Goal: Transaction & Acquisition: Purchase product/service

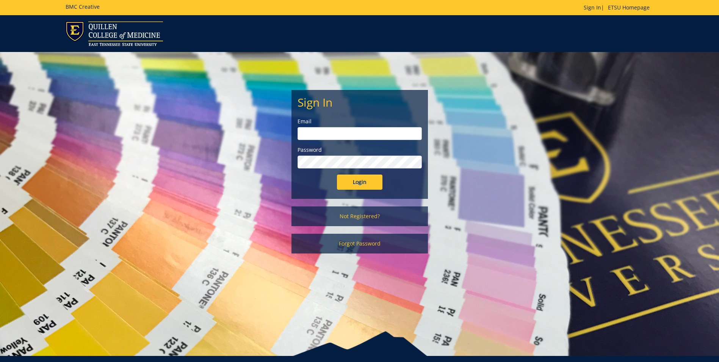
click at [329, 135] on input "email" at bounding box center [360, 133] width 124 height 13
click at [337, 174] on input "Login" at bounding box center [359, 181] width 45 height 15
click at [354, 135] on input "email" at bounding box center [360, 133] width 124 height 13
type input "powellhm@etsu.edu"
click at [337, 174] on input "Login" at bounding box center [359, 181] width 45 height 15
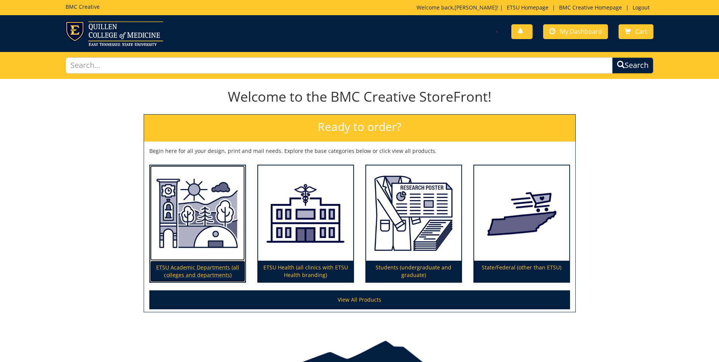
click at [223, 223] on img at bounding box center [197, 213] width 95 height 96
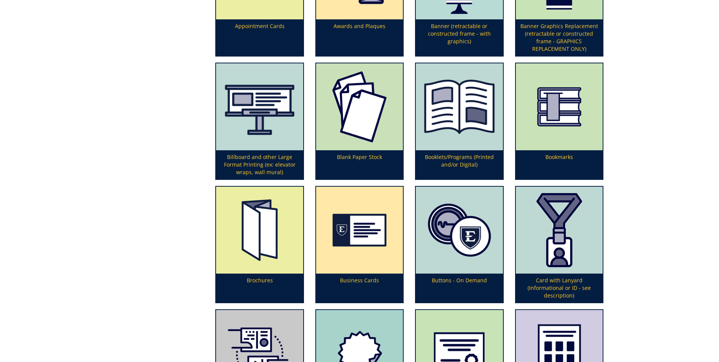
scroll to position [341, 0]
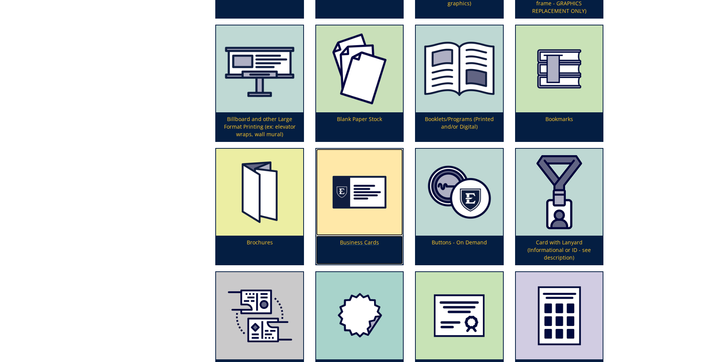
click at [354, 242] on p "Business Cards" at bounding box center [359, 249] width 87 height 29
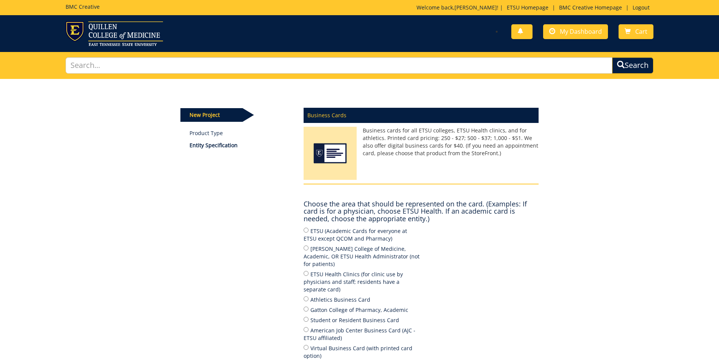
scroll to position [76, 0]
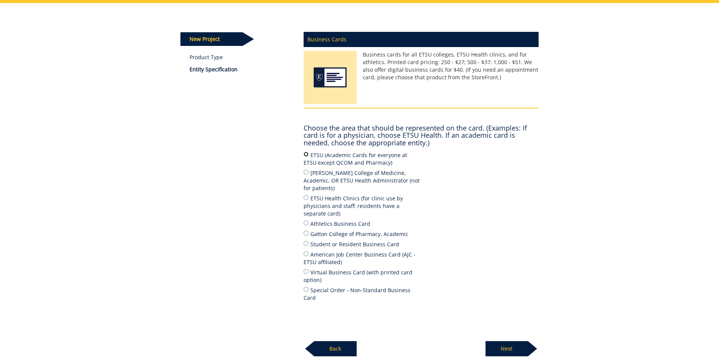
click at [306, 154] on input "ETSU (Academic Cards for everyone at ETSU except QCOM and Pharmacy)" at bounding box center [306, 154] width 5 height 5
radio input "true"
click at [507, 341] on p "Next" at bounding box center [507, 348] width 42 height 15
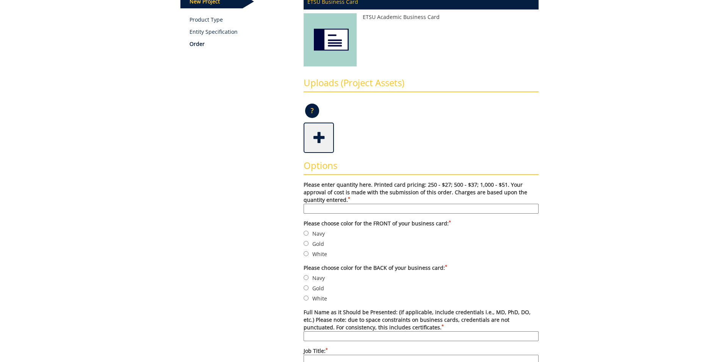
scroll to position [152, 0]
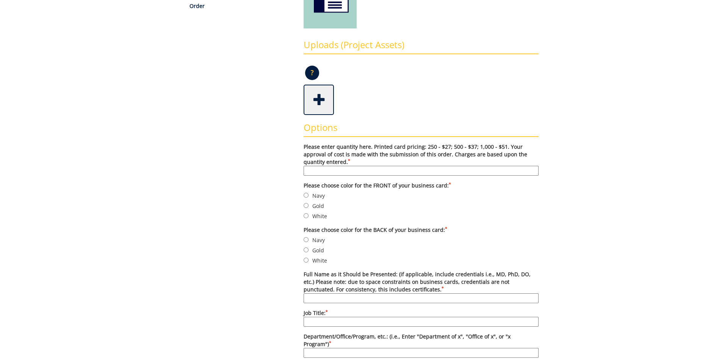
click at [348, 171] on input "Please enter quantity here. Printed card pricing: 250 - $27; 500 - $37; 1,000 -…" at bounding box center [421, 171] width 235 height 10
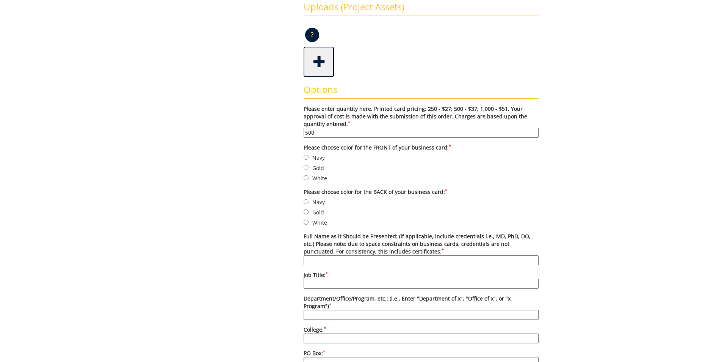
type input "500"
click at [306, 158] on input "Navy" at bounding box center [306, 157] width 5 height 5
radio input "true"
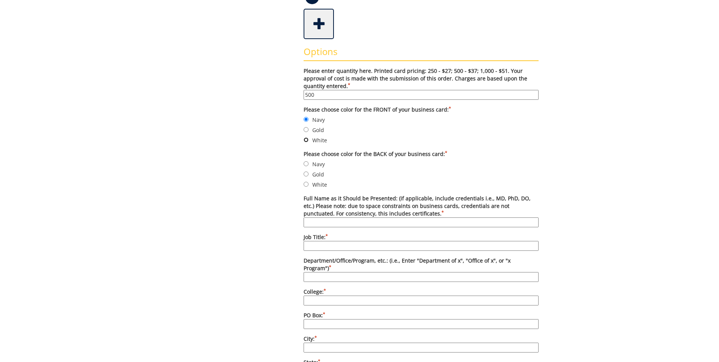
click at [306, 141] on input "White" at bounding box center [306, 139] width 5 height 5
radio input "true"
click at [306, 163] on input "Navy" at bounding box center [306, 163] width 5 height 5
radio input "true"
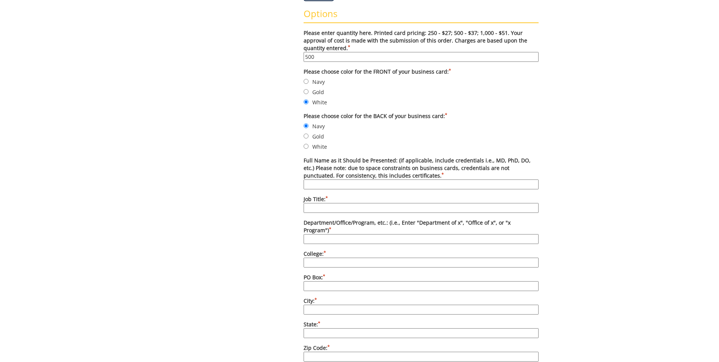
click at [357, 185] on input "Full Name as it Should be Presented: (if applicable, include credentials i.e., …" at bounding box center [421, 184] width 235 height 10
type input "Hannah M. Powell"
click at [336, 208] on input "Job Title: *" at bounding box center [421, 208] width 235 height 10
drag, startPoint x: 306, startPoint y: 208, endPoint x: 312, endPoint y: 209, distance: 6.9
click at [307, 208] on input "Coordinator for ROTC Program" at bounding box center [421, 208] width 235 height 10
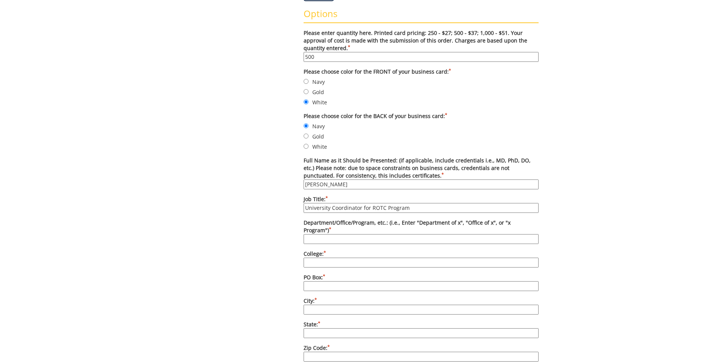
drag, startPoint x: 371, startPoint y: 207, endPoint x: 397, endPoint y: 218, distance: 28.7
click at [371, 207] on input "University Coordinator for ROTC Program" at bounding box center [421, 208] width 235 height 10
type input "University Coordinator for the ROTC Program"
click at [336, 234] on input "Department/Office/Program, etc.: (i.e., Enter "Department of x", "Office of x",…" at bounding box center [421, 239] width 235 height 10
click at [305, 234] on input "Military Science" at bounding box center [421, 239] width 235 height 10
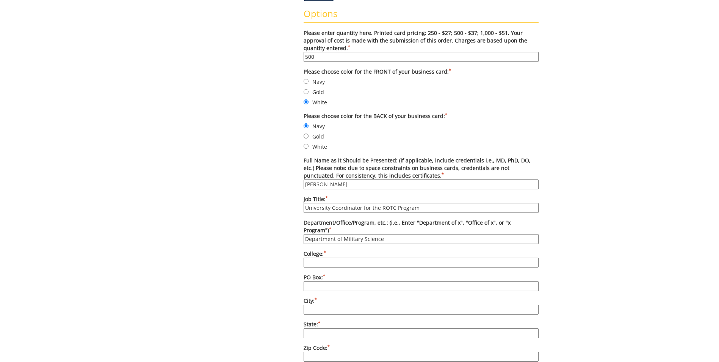
type input "Department of Military Science"
click at [322, 257] on input "College: *" at bounding box center [421, 262] width 235 height 10
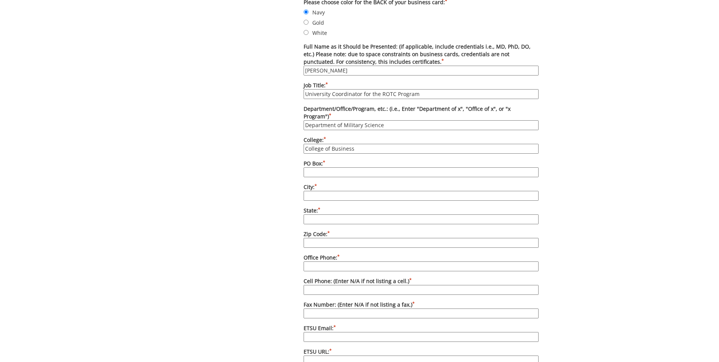
scroll to position [417, 0]
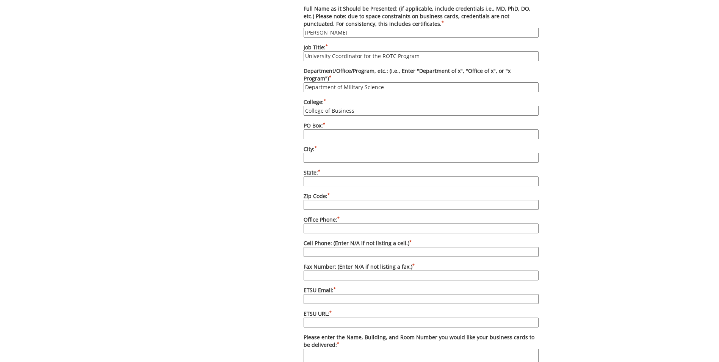
type input "College of Business"
click at [367, 129] on input "PO Box: *" at bounding box center [421, 134] width 235 height 10
type input "70648"
click at [339, 153] on input "City: *" at bounding box center [421, 158] width 235 height 10
type input "Johnson City"
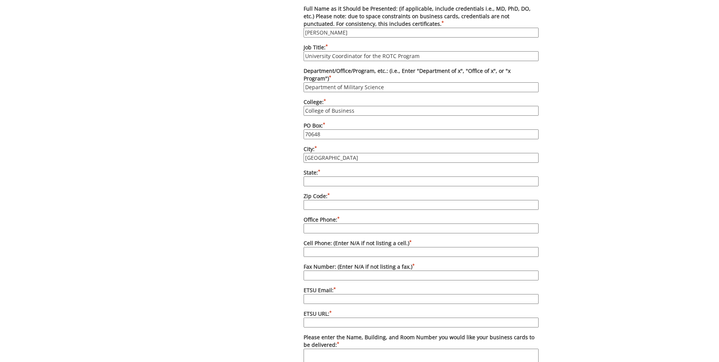
click at [314, 176] on input "State: *" at bounding box center [421, 181] width 235 height 10
type input "TN"
click at [316, 201] on input "Zip Code: *" at bounding box center [421, 205] width 235 height 10
type input "37614"
click at [593, 282] on div "Some kind of message here. New Project Product Type Entity Specification Order …" at bounding box center [359, 102] width 719 height 880
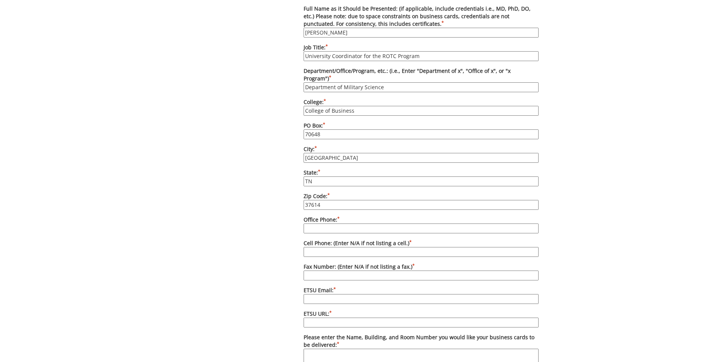
click at [350, 223] on input "Office Phone: *" at bounding box center [421, 228] width 235 height 10
type input "423-439-4269"
click at [368, 247] on input "Cell Phone: (Enter N/A if not listing a cell.) *" at bounding box center [421, 252] width 235 height 10
type input "N/A"
click at [327, 270] on input "Fax Number: (Enter N/A if not listing a fax.) *" at bounding box center [421, 275] width 235 height 10
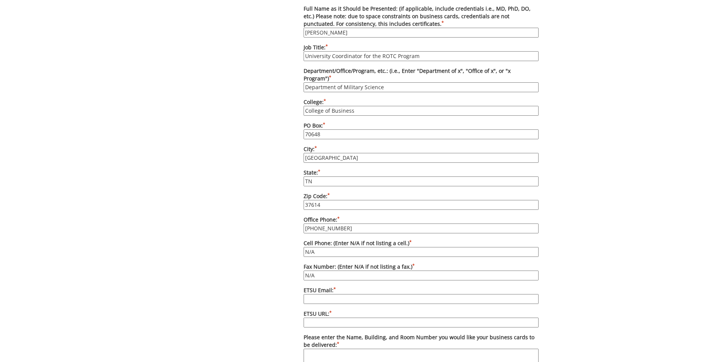
type input "N/A"
click at [324, 294] on input "ETSU Email: *" at bounding box center [421, 299] width 235 height 10
click at [346, 294] on input "Powellhm@mail.etsu.edu" at bounding box center [421, 299] width 235 height 10
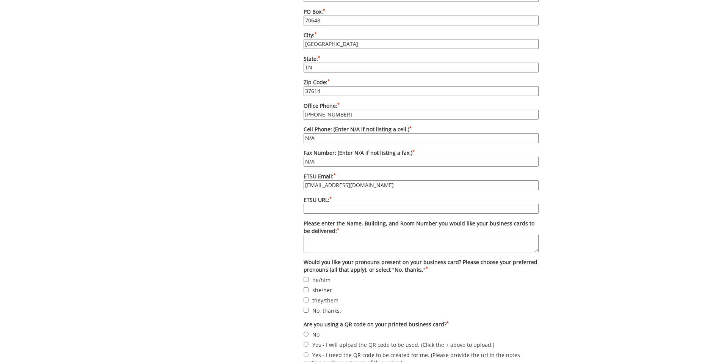
type input "Powellhm@etsu.edu"
click at [307, 307] on input "No, thanks." at bounding box center [306, 309] width 5 height 5
checkbox input "true"
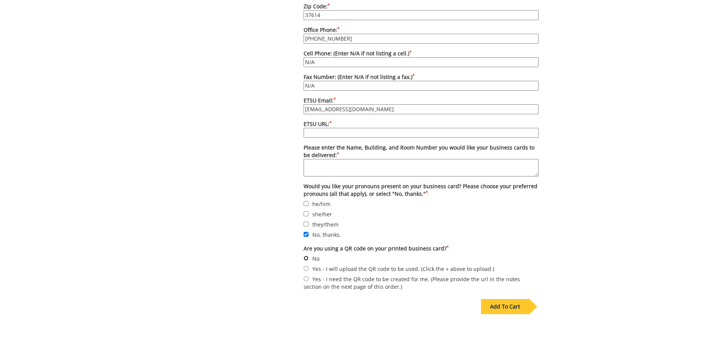
click at [306, 255] on input "No" at bounding box center [306, 257] width 5 height 5
radio input "true"
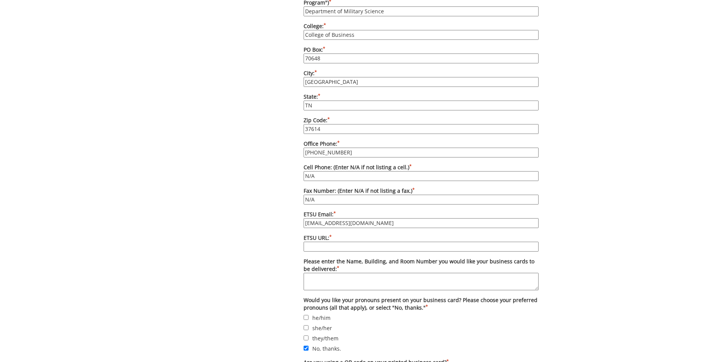
click at [325, 241] on input "ETSU URL: *" at bounding box center [421, 246] width 235 height 10
paste input "https://www.etsu.edu/cbat/rotc/"
type input "https://www.etsu.edu/cbat/rotc/"
click at [532, 323] on label "she/her" at bounding box center [421, 327] width 235 height 8
click at [309, 325] on input "she/her" at bounding box center [306, 327] width 5 height 5
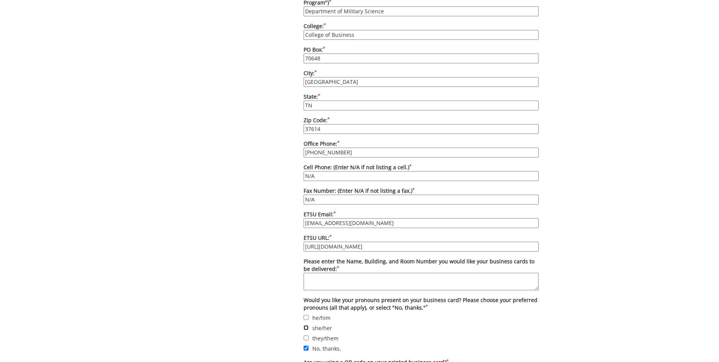
checkbox input "true"
click at [365, 273] on textarea "Please enter the Name, Building, and Room Number you would like your business c…" at bounding box center [421, 281] width 235 height 17
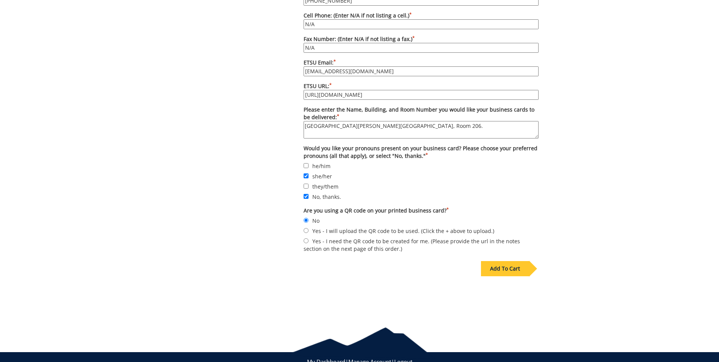
scroll to position [663, 0]
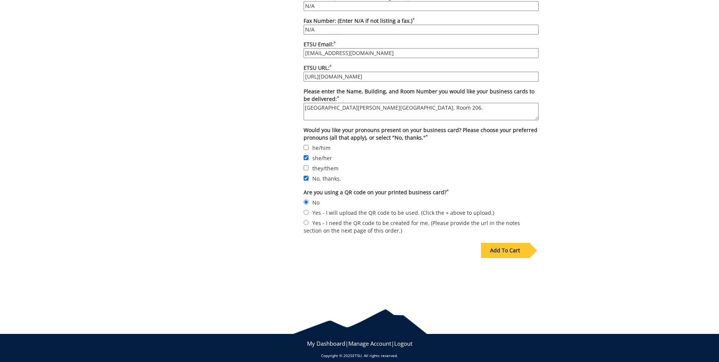
type textarea "Memorial Hall, Brooks Gym, Room 206."
click at [503, 244] on div "Add To Cart" at bounding box center [505, 250] width 48 height 15
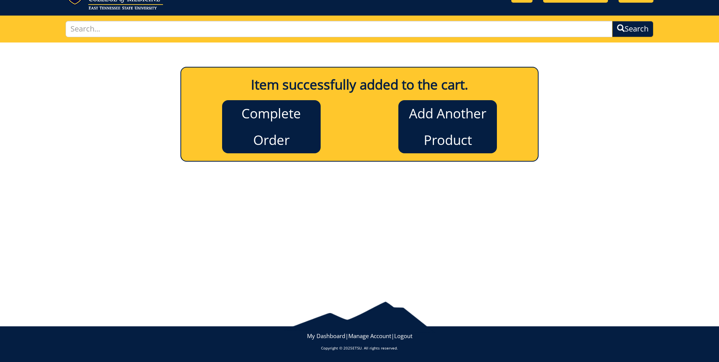
scroll to position [36, 0]
click at [271, 135] on link "Complete Order" at bounding box center [271, 126] width 99 height 53
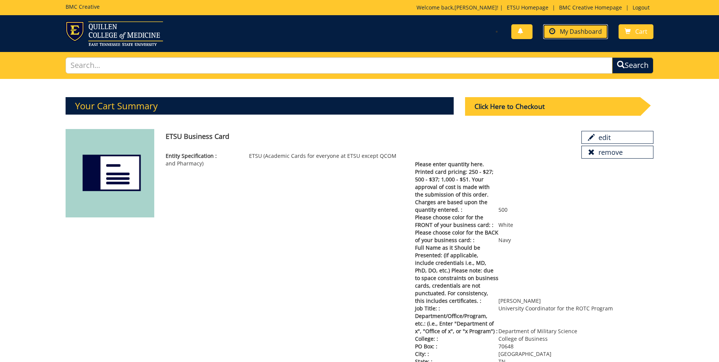
click at [576, 32] on span "My Dashboard" at bounding box center [581, 31] width 42 height 8
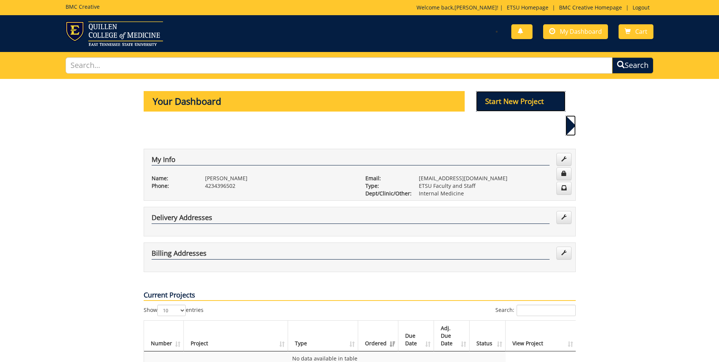
click at [513, 103] on p "Start New Project" at bounding box center [520, 101] width 89 height 20
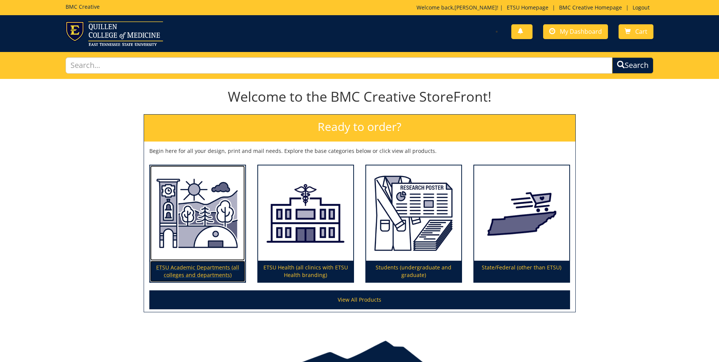
click at [215, 241] on img at bounding box center [197, 213] width 95 height 96
